Goal: Navigation & Orientation: Find specific page/section

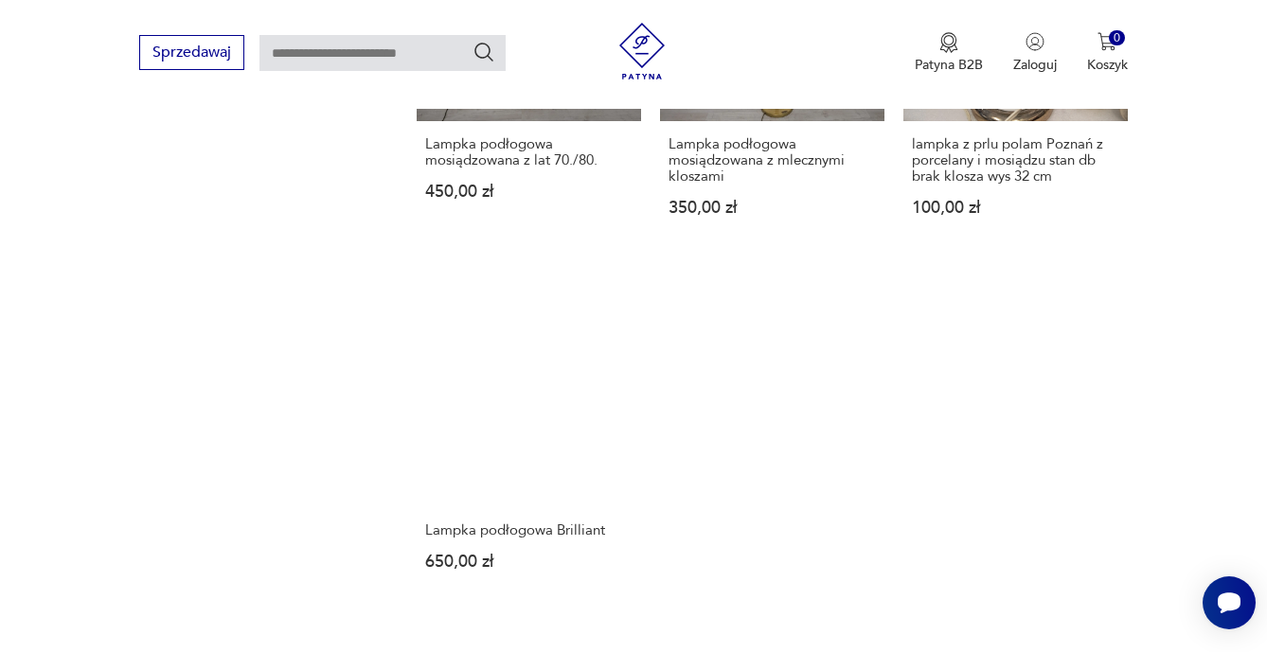
scroll to position [2503, 0]
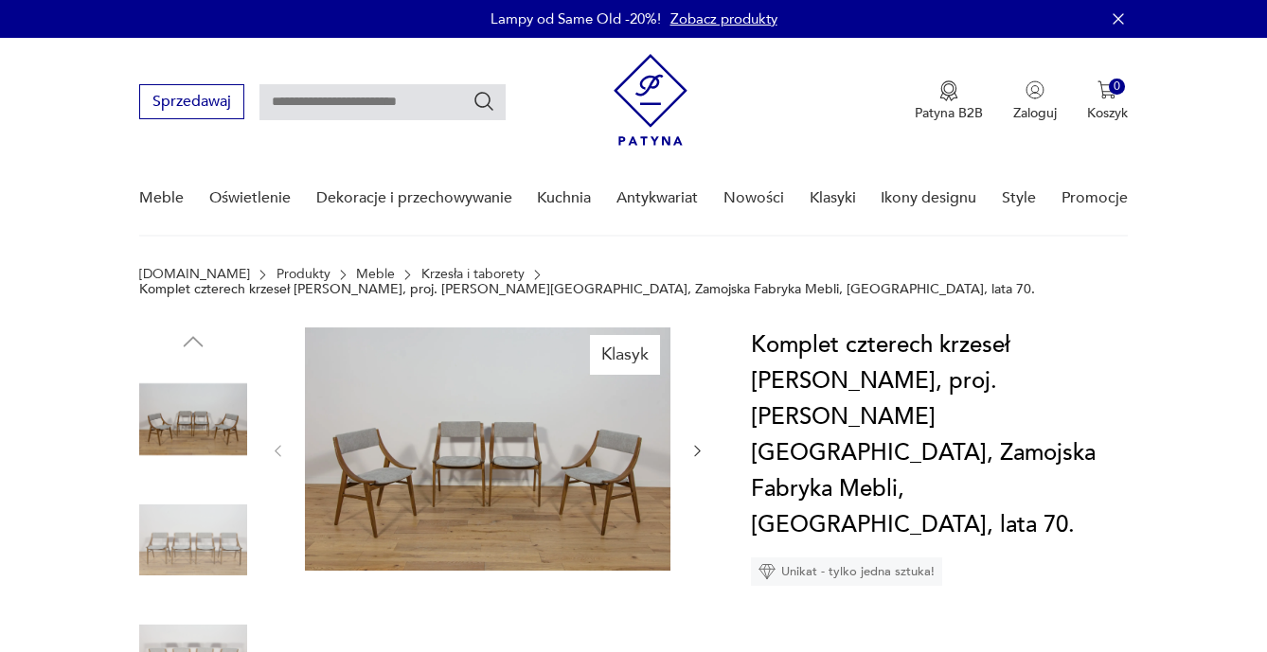
click at [536, 465] on img at bounding box center [488, 449] width 366 height 243
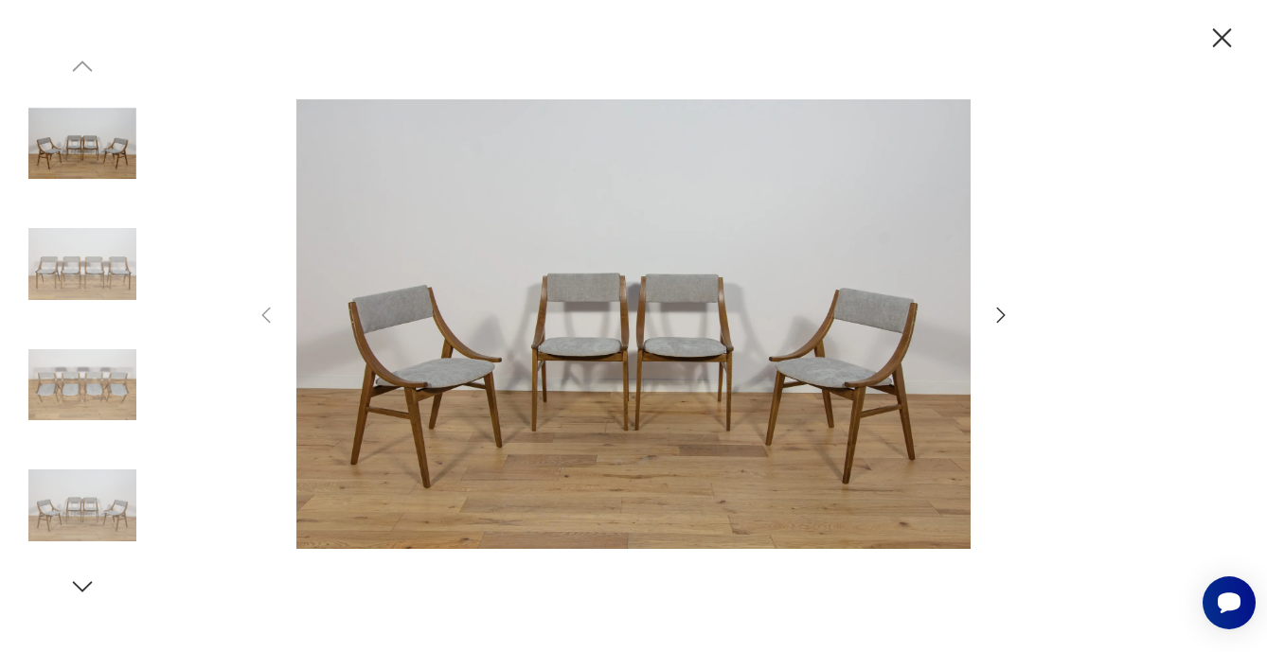
click at [483, 352] on img at bounding box center [633, 324] width 674 height 522
click at [996, 314] on icon "button" at bounding box center [1001, 315] width 23 height 23
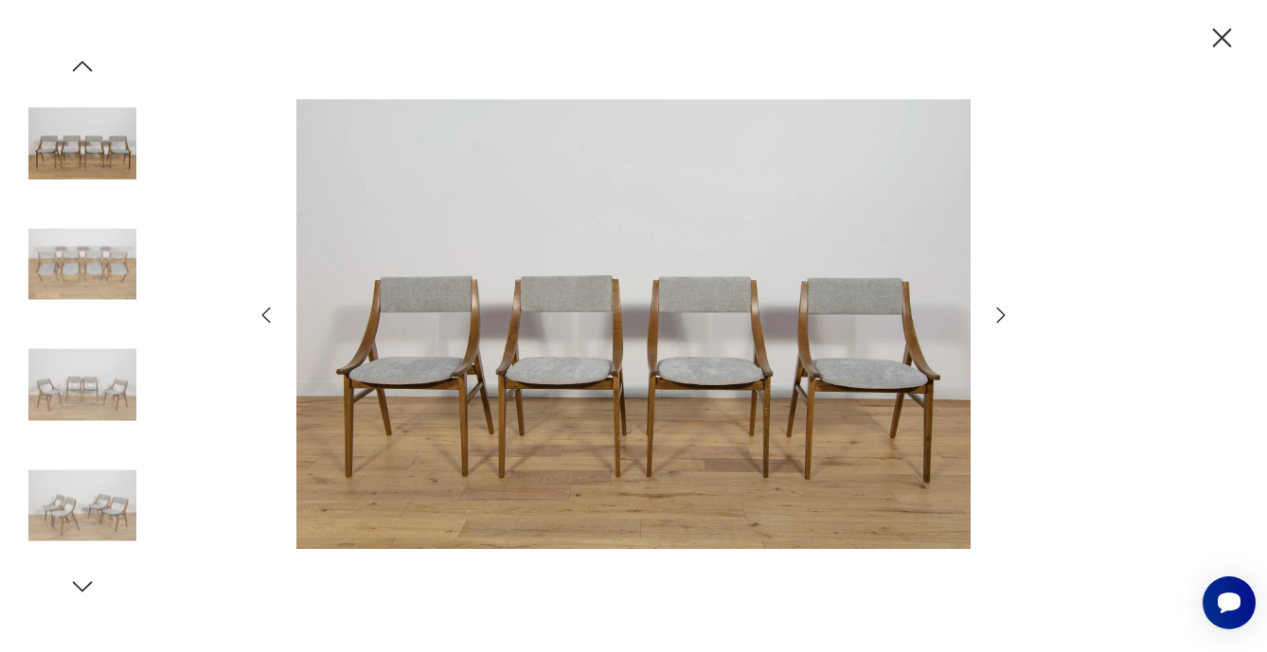
click at [996, 314] on icon "button" at bounding box center [1001, 315] width 23 height 23
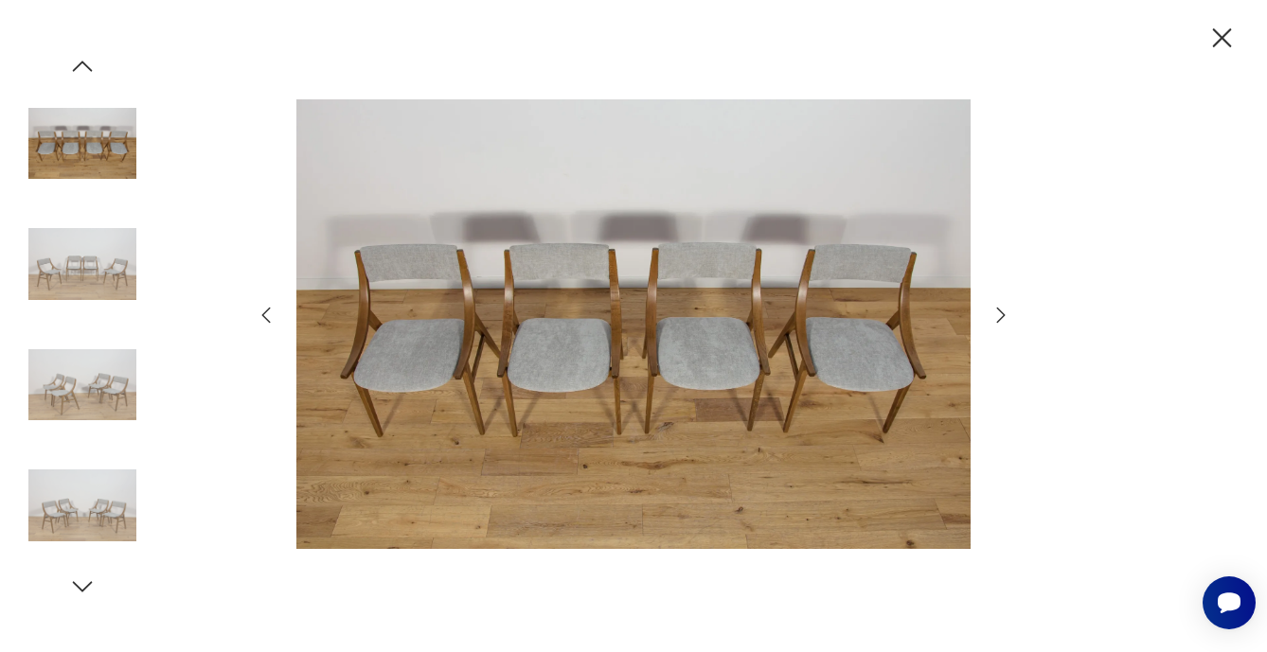
click at [996, 314] on icon "button" at bounding box center [1001, 315] width 23 height 23
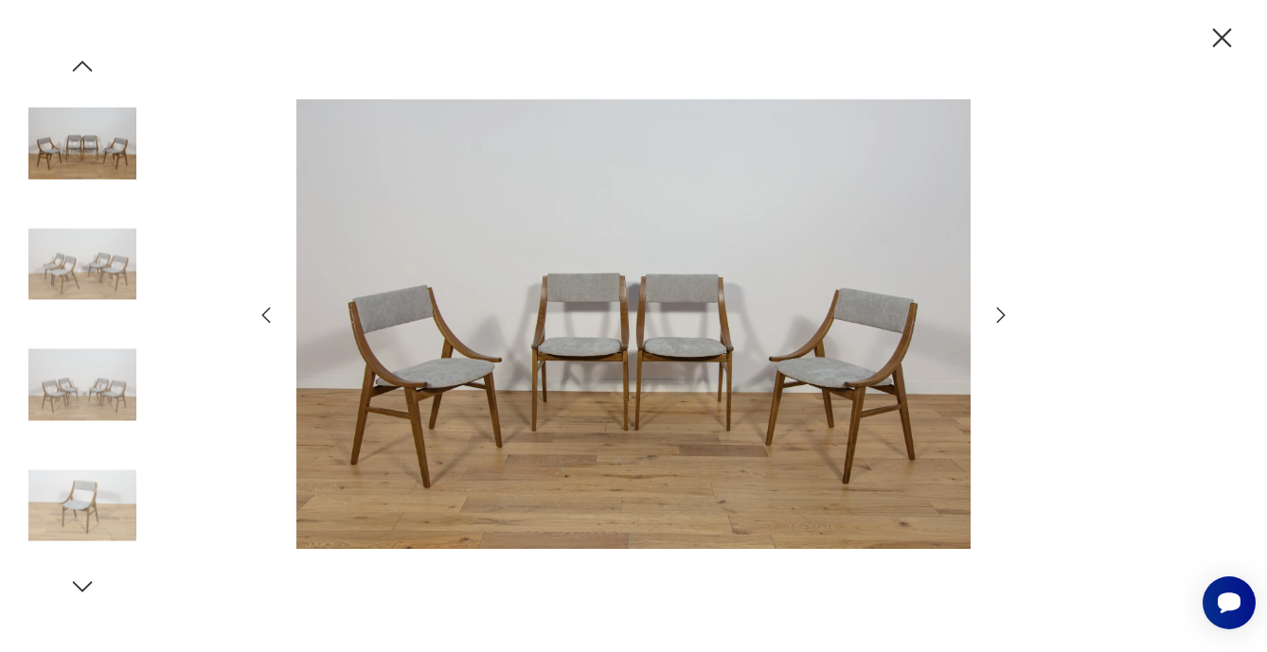
click at [996, 314] on icon "button" at bounding box center [1001, 315] width 23 height 23
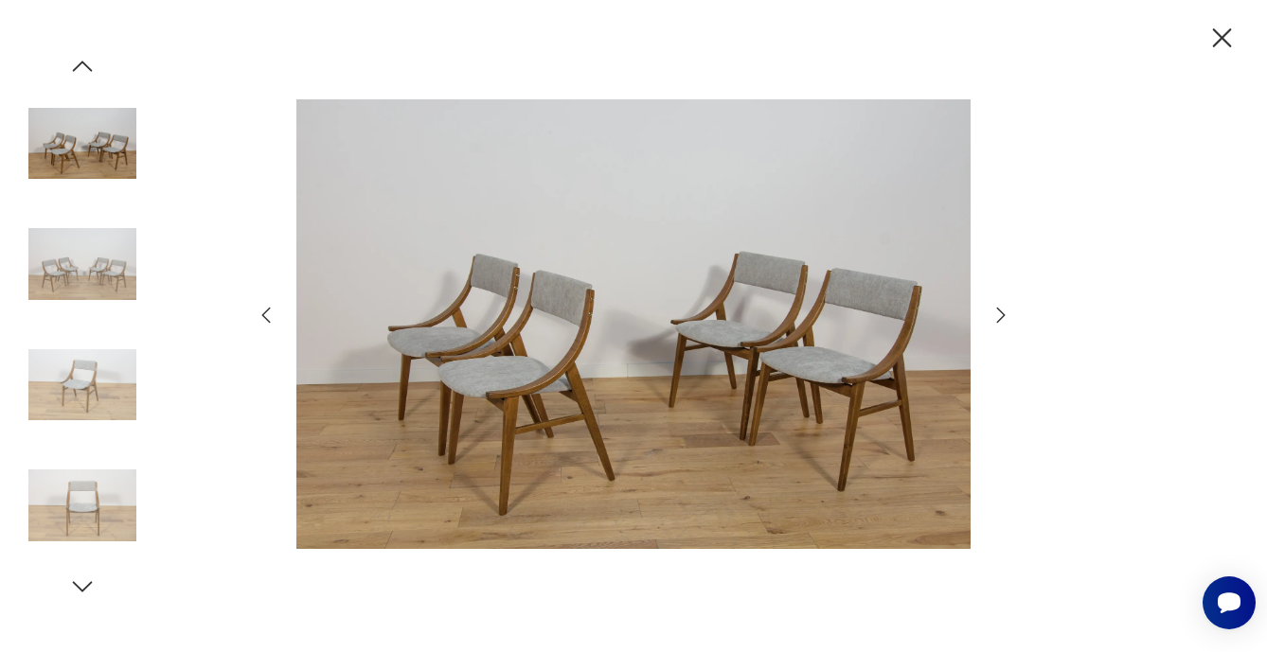
click at [996, 314] on icon "button" at bounding box center [1001, 315] width 23 height 23
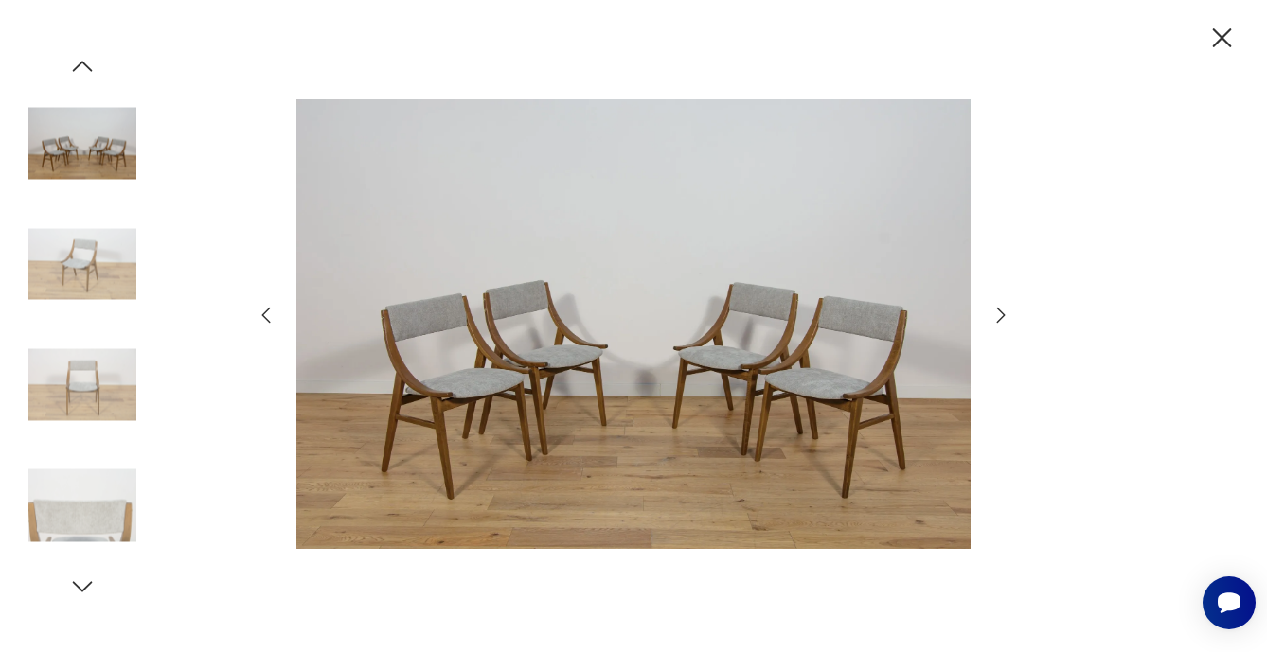
click at [996, 314] on icon "button" at bounding box center [1001, 315] width 23 height 23
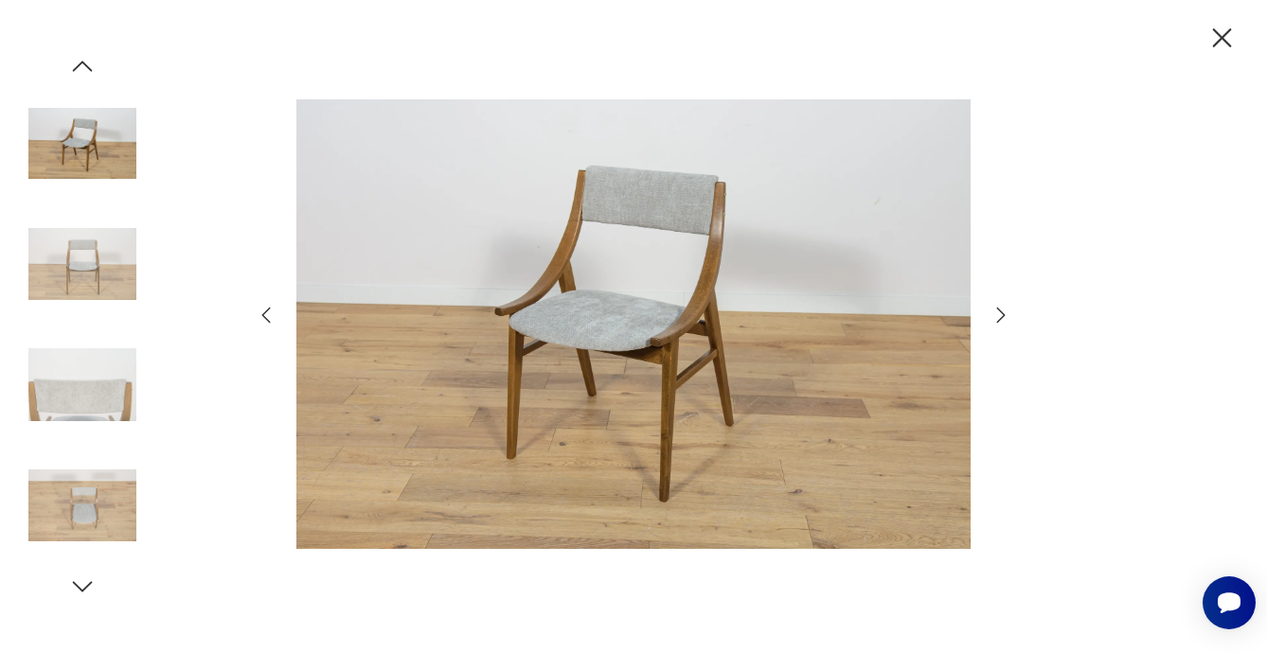
click at [996, 314] on icon "button" at bounding box center [1001, 315] width 23 height 23
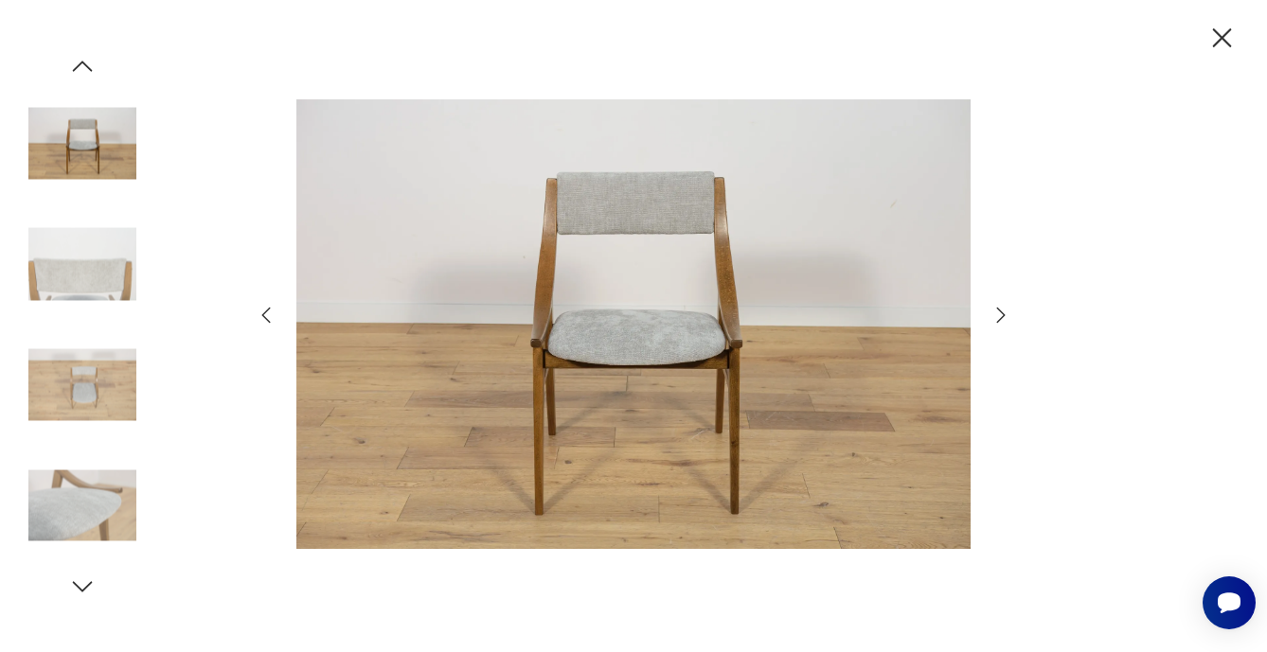
click at [996, 314] on icon "button" at bounding box center [1001, 315] width 23 height 23
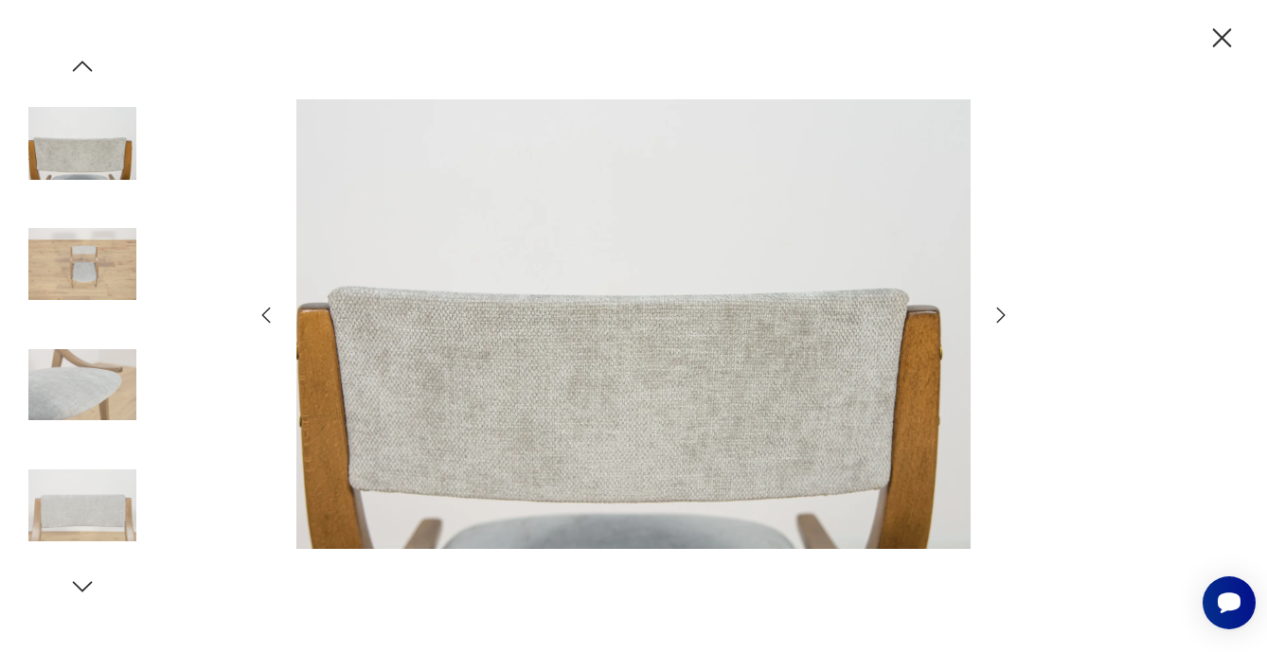
click at [996, 314] on icon "button" at bounding box center [1001, 315] width 23 height 23
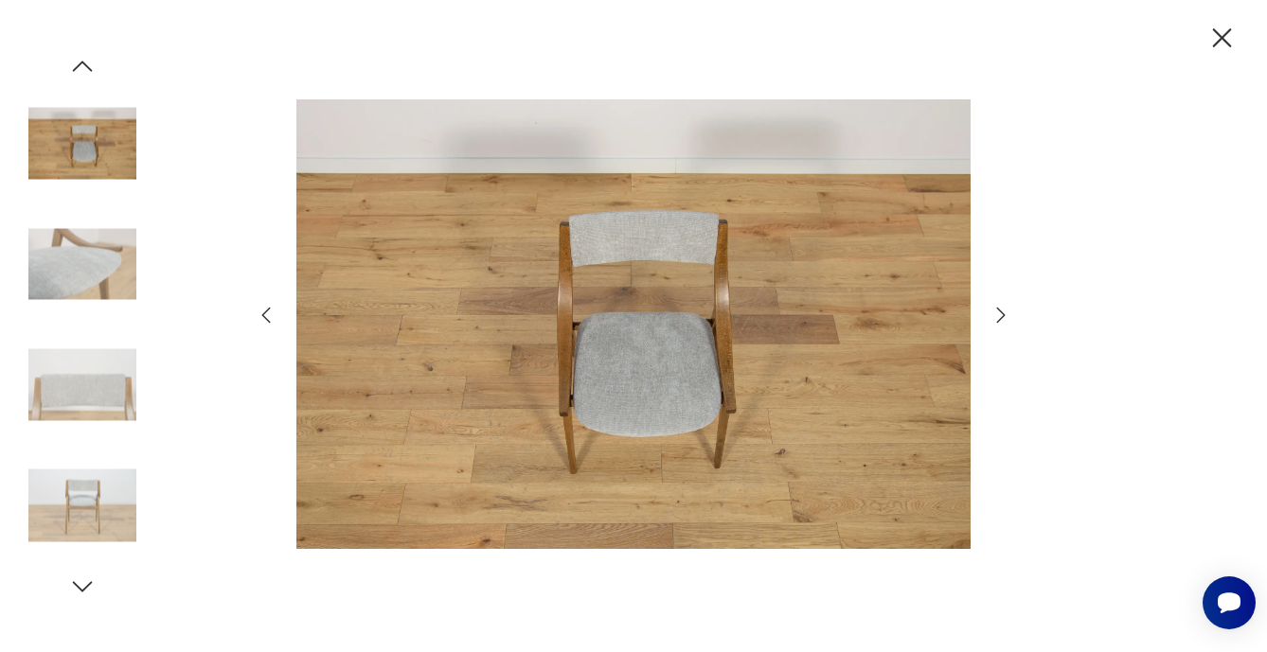
click at [996, 314] on icon "button" at bounding box center [1001, 315] width 23 height 23
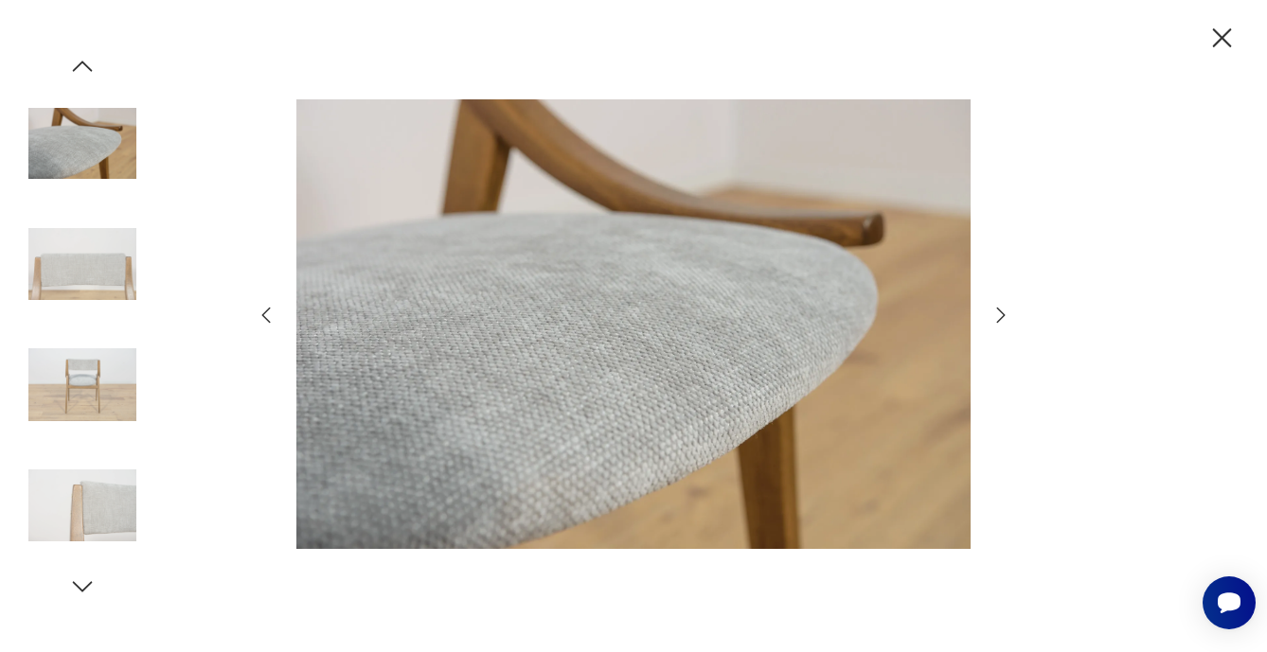
click at [996, 314] on icon "button" at bounding box center [1001, 315] width 23 height 23
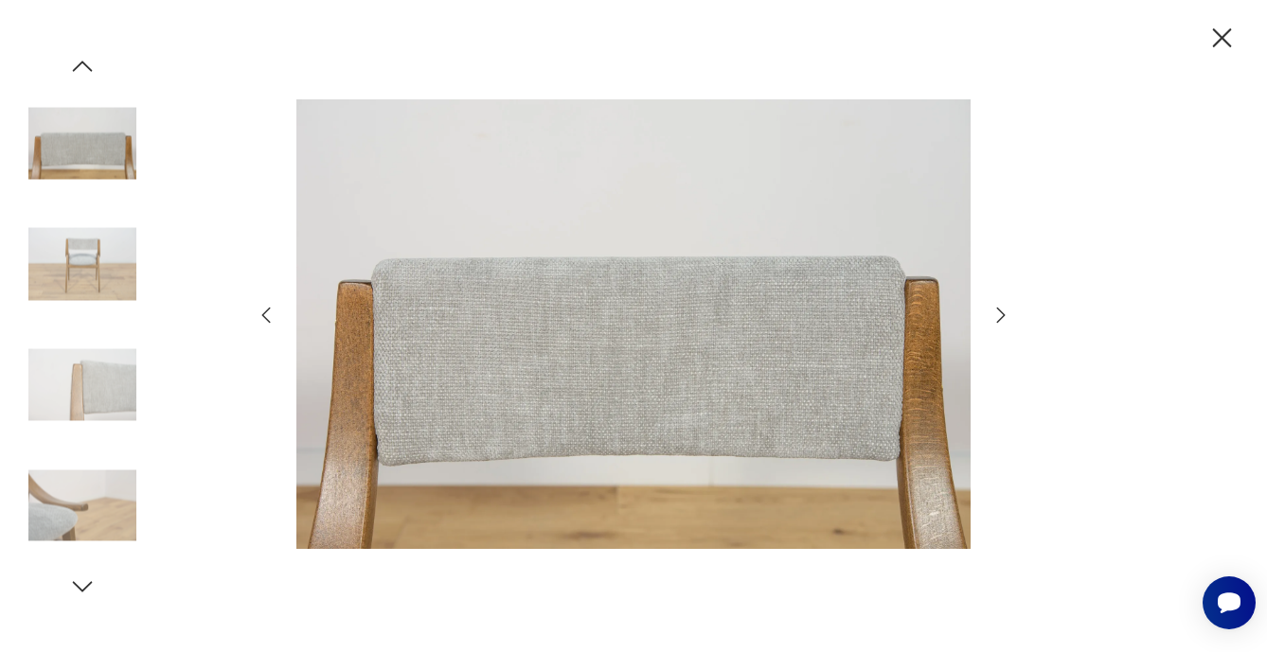
click at [996, 315] on icon "button" at bounding box center [1001, 315] width 23 height 23
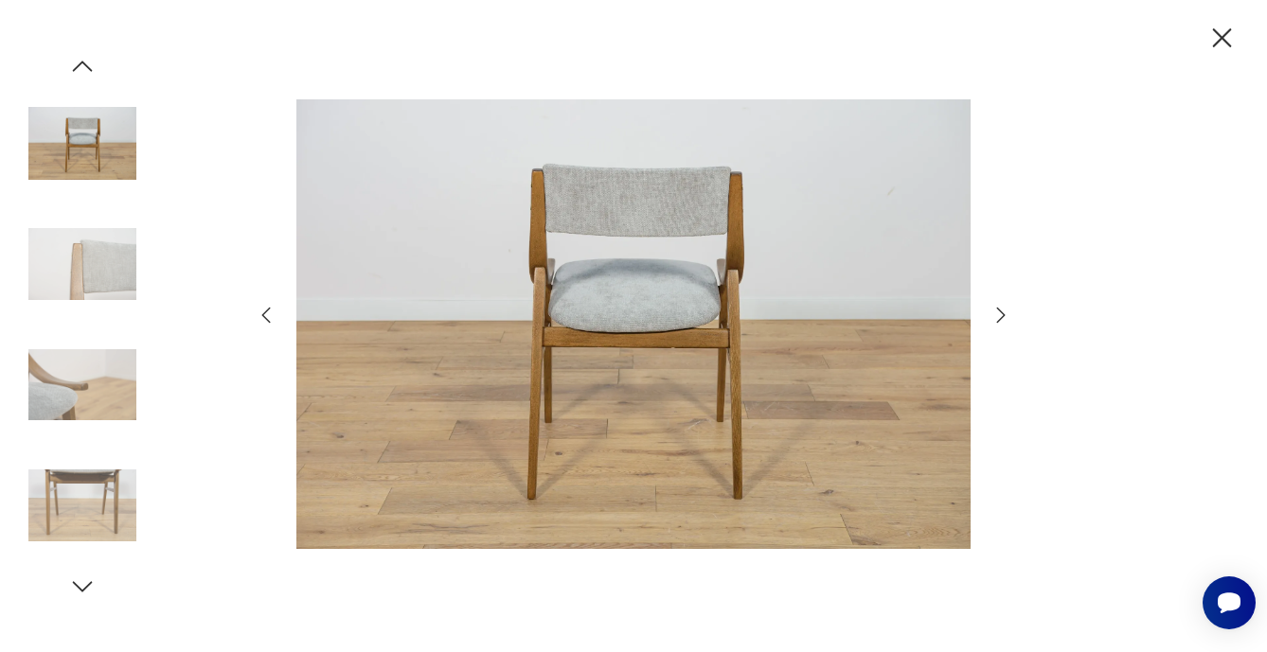
click at [996, 315] on icon "button" at bounding box center [1001, 315] width 23 height 23
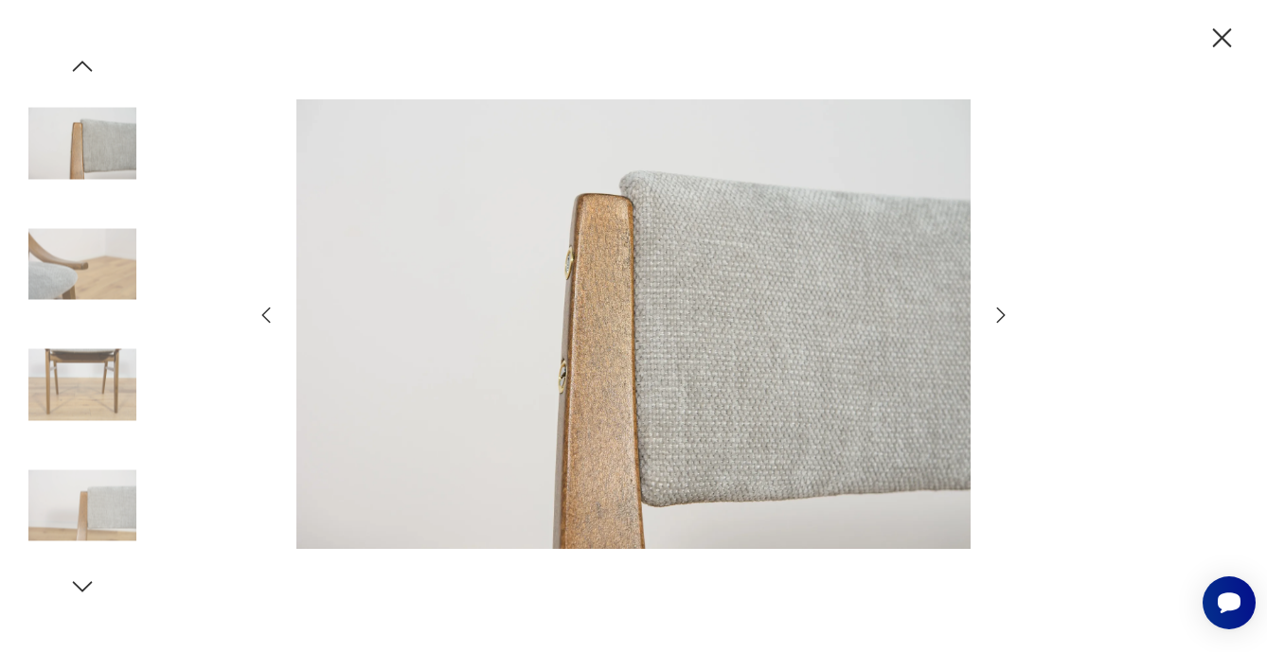
click at [996, 315] on icon "button" at bounding box center [1001, 315] width 23 height 23
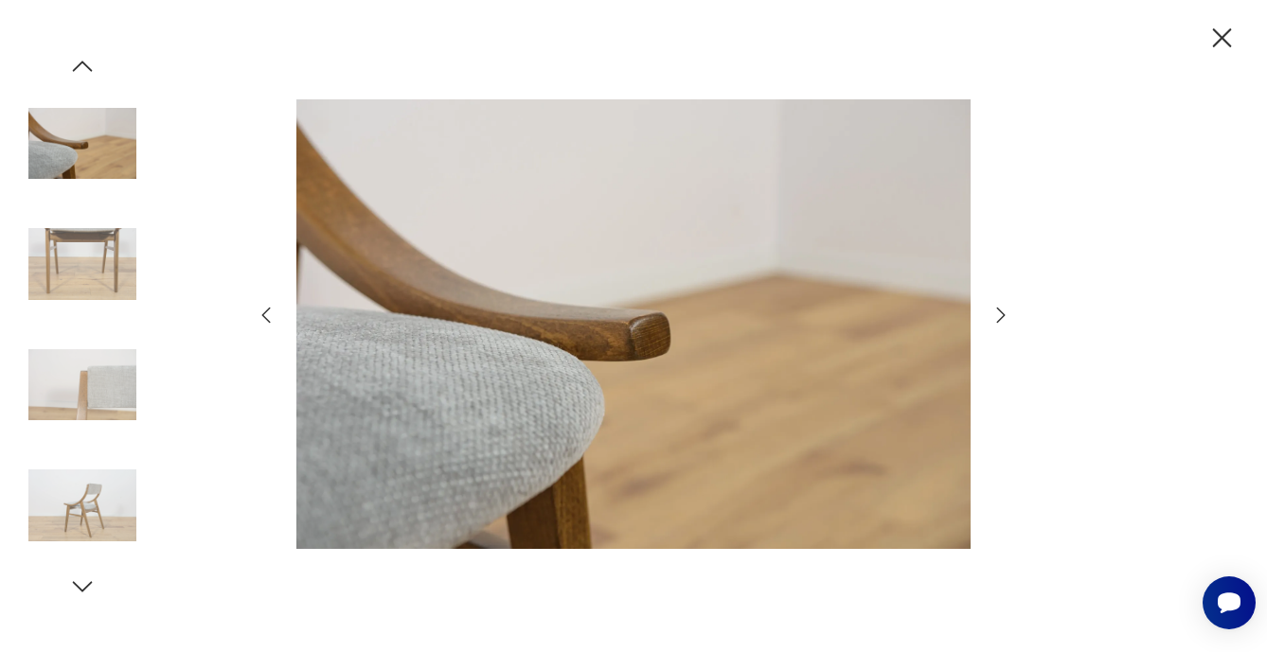
click at [996, 315] on icon "button" at bounding box center [1001, 315] width 23 height 23
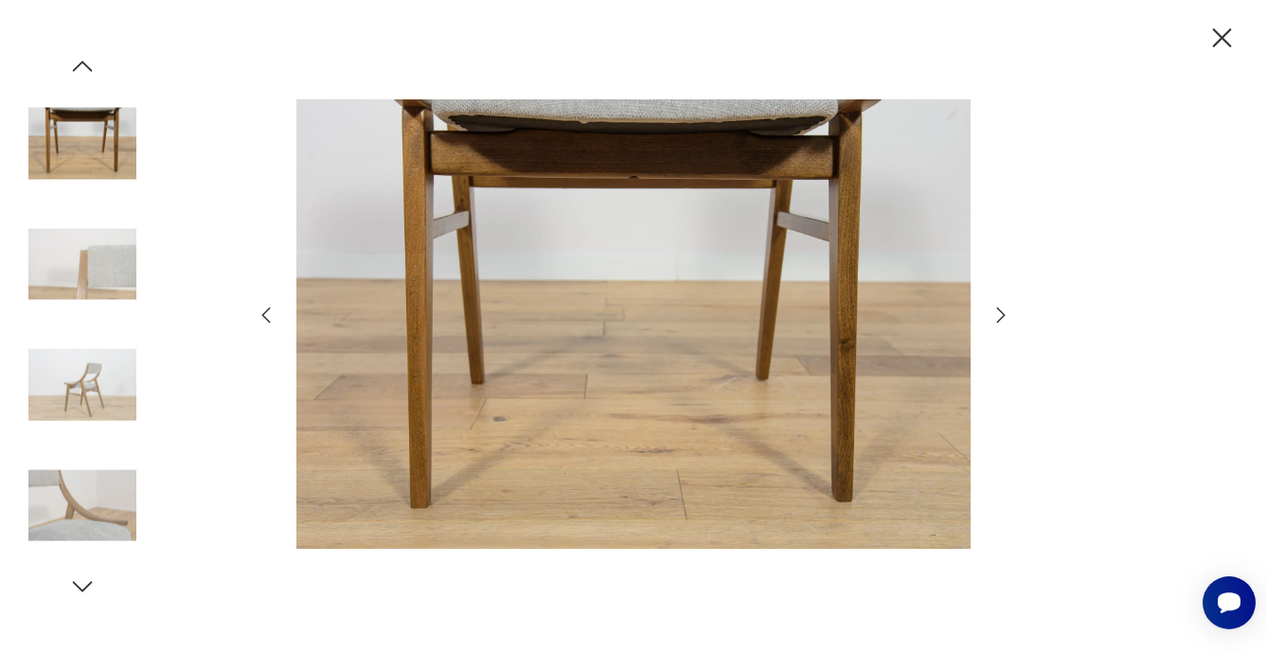
click at [996, 315] on icon "button" at bounding box center [1001, 315] width 23 height 23
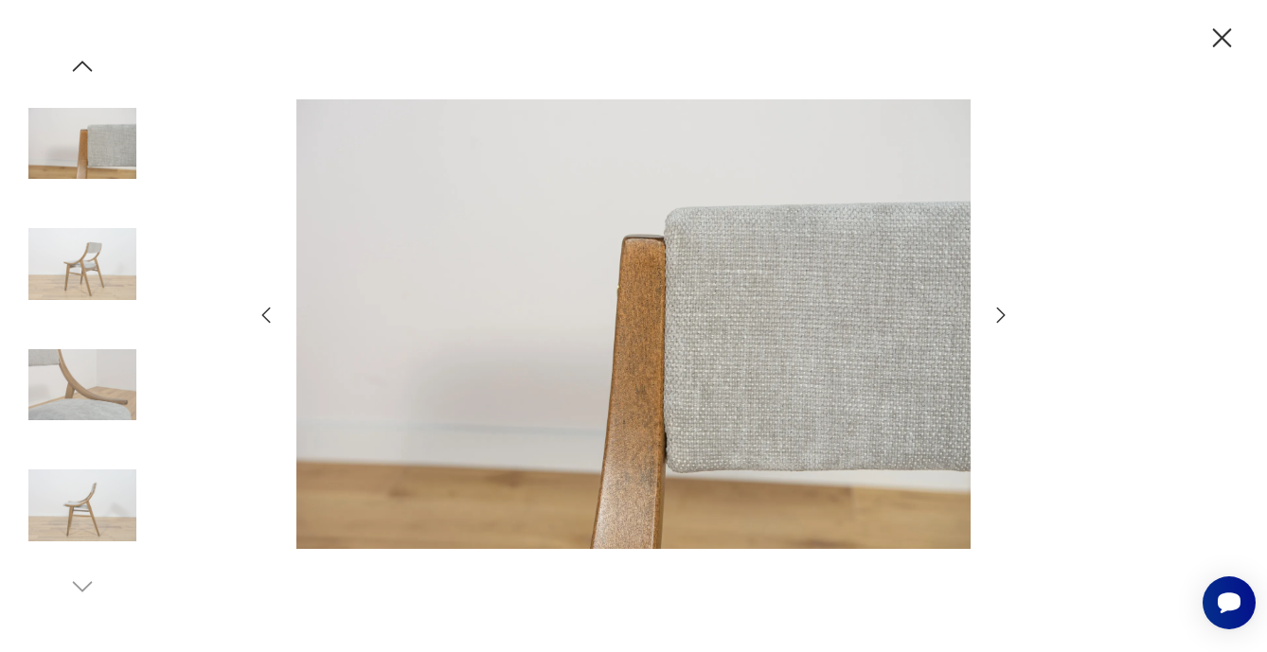
click at [996, 315] on icon "button" at bounding box center [1001, 315] width 23 height 23
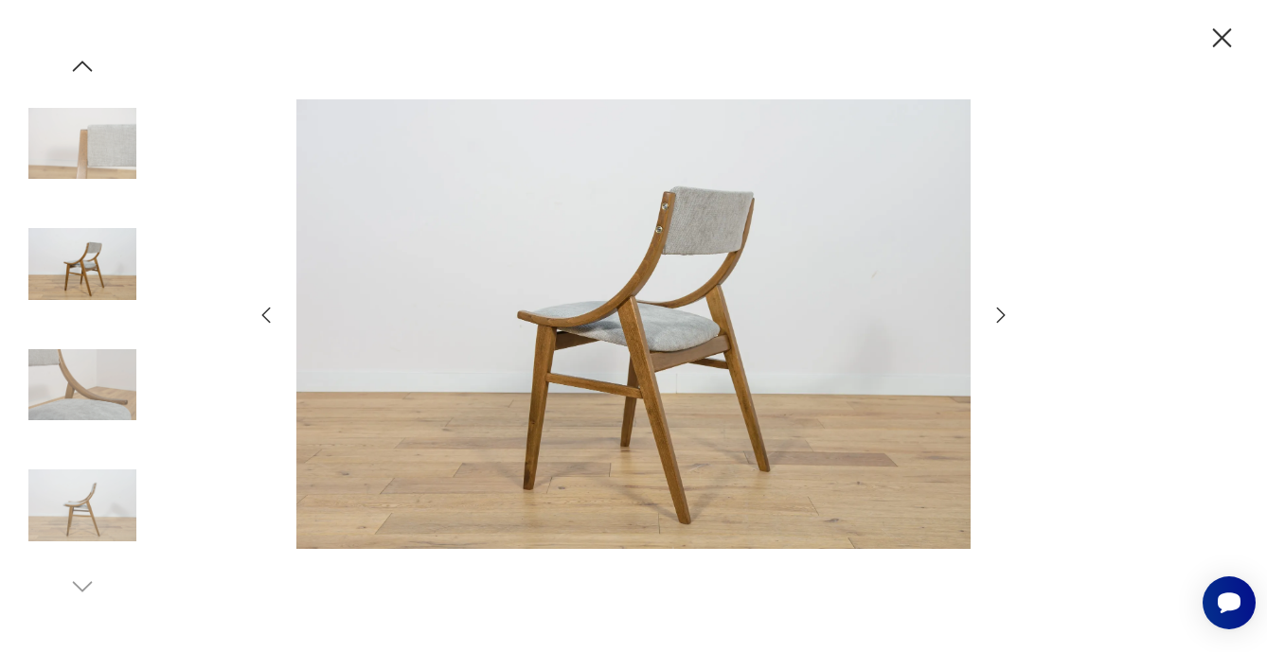
click at [1221, 39] on icon "button" at bounding box center [1222, 37] width 19 height 19
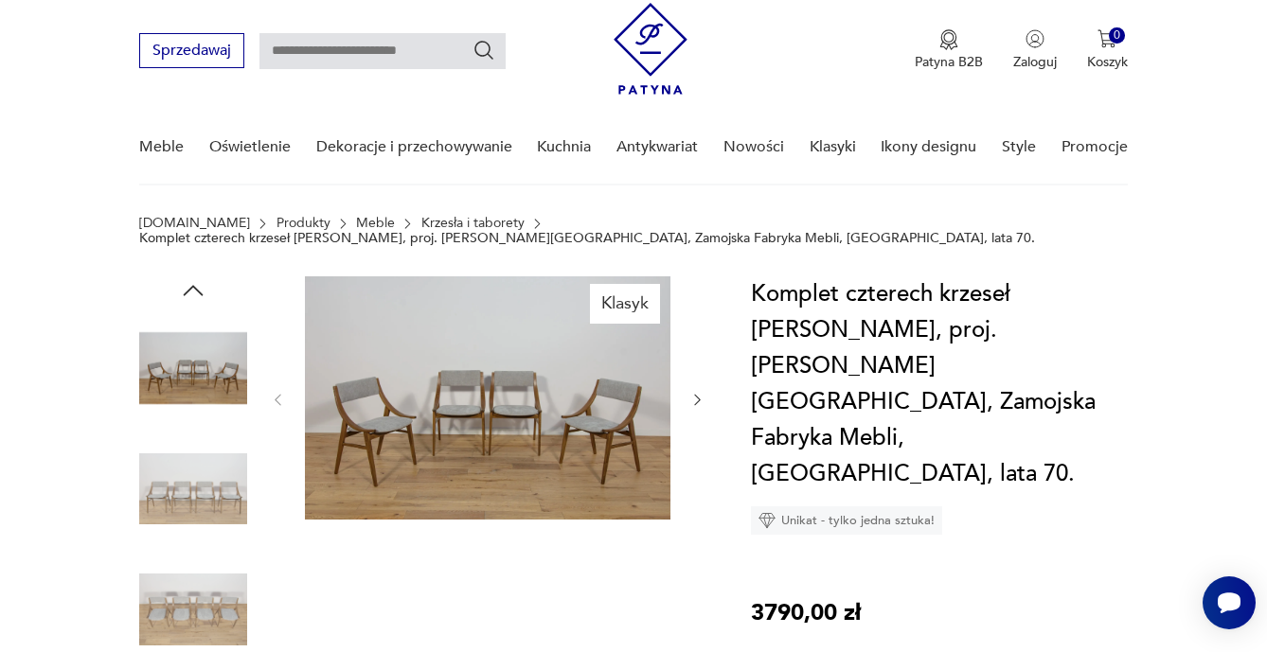
scroll to position [46, 0]
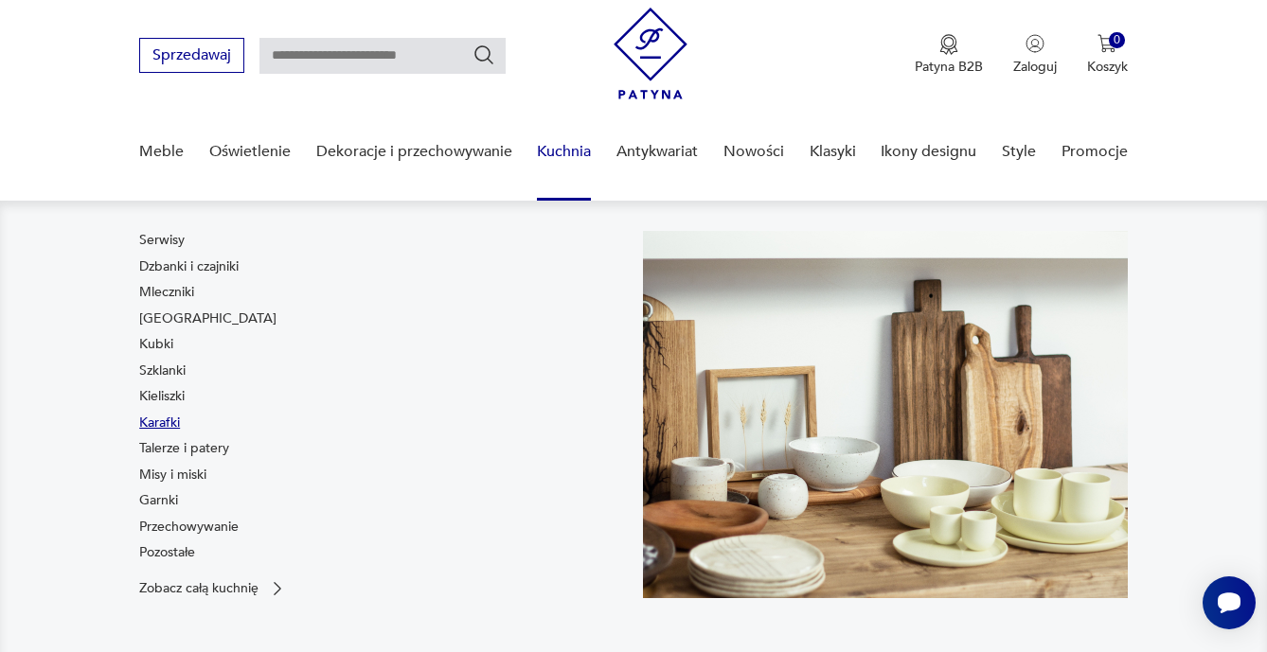
click at [162, 422] on link "Karafki" at bounding box center [159, 423] width 41 height 19
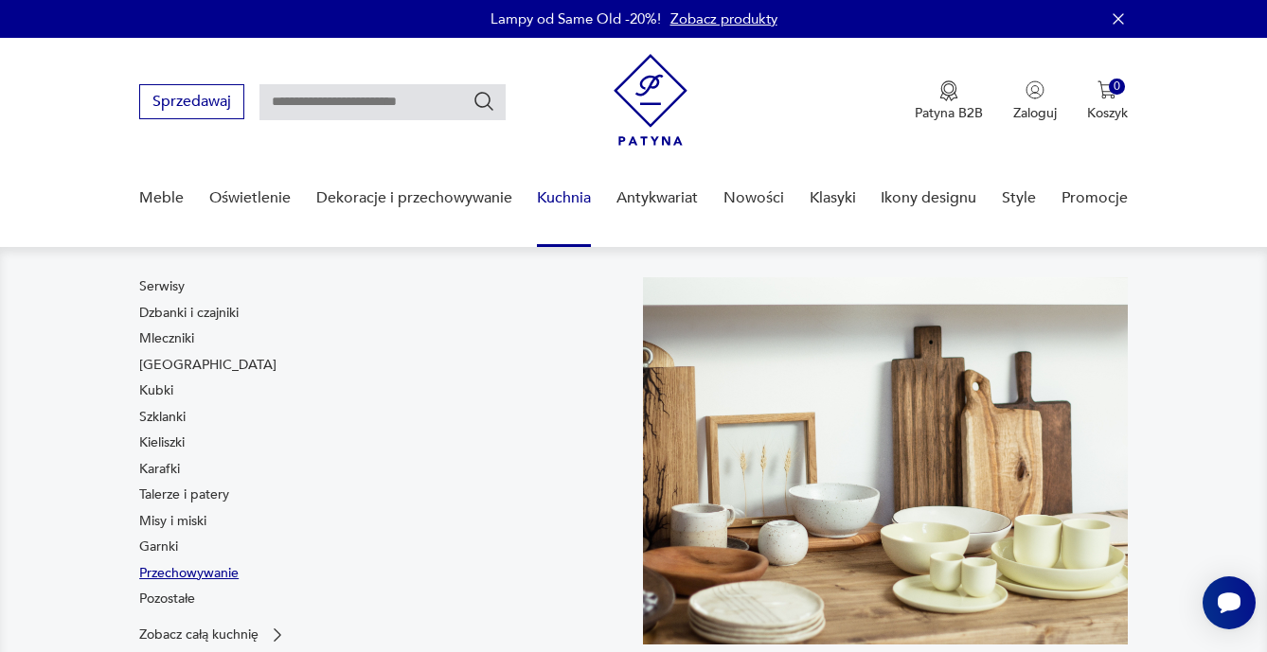
click at [183, 570] on link "Przechowywanie" at bounding box center [188, 573] width 99 height 19
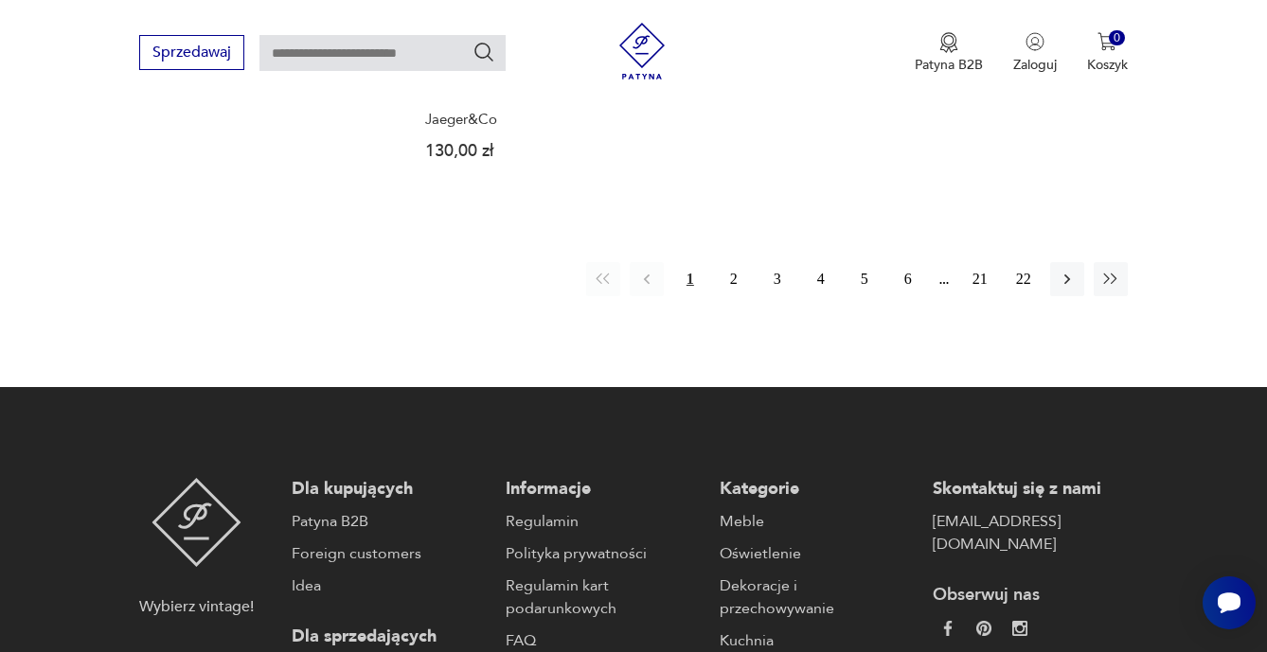
scroll to position [2899, 0]
